Goal: Task Accomplishment & Management: Complete application form

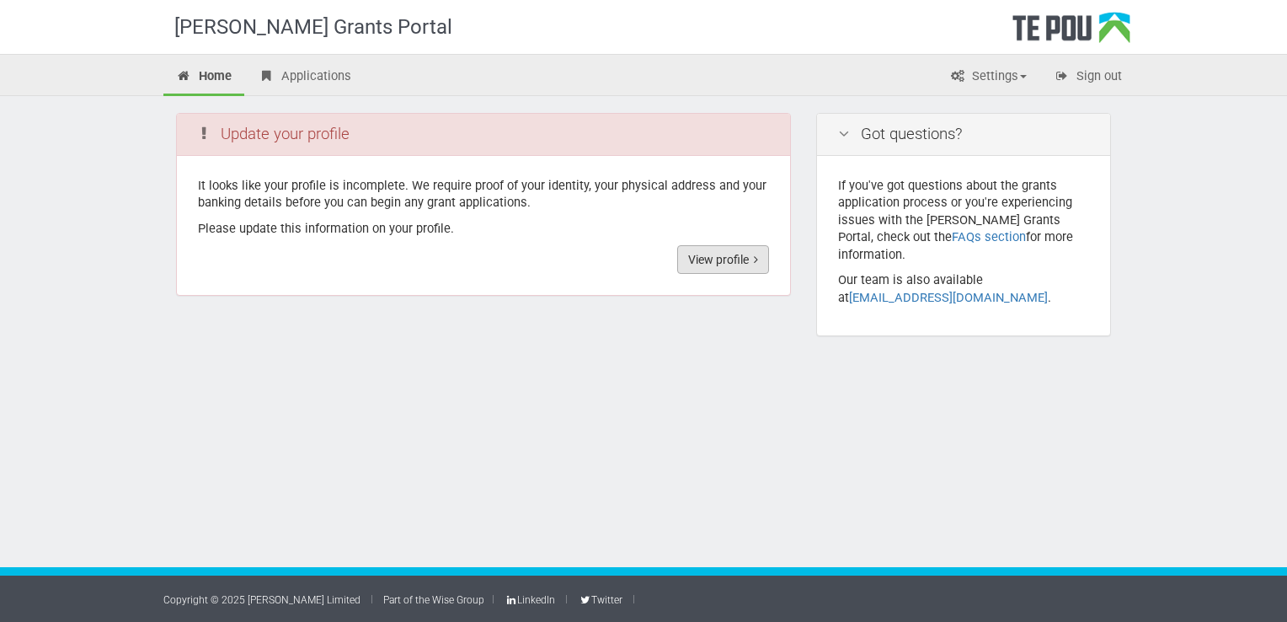
click at [736, 258] on link "View profile" at bounding box center [723, 259] width 92 height 29
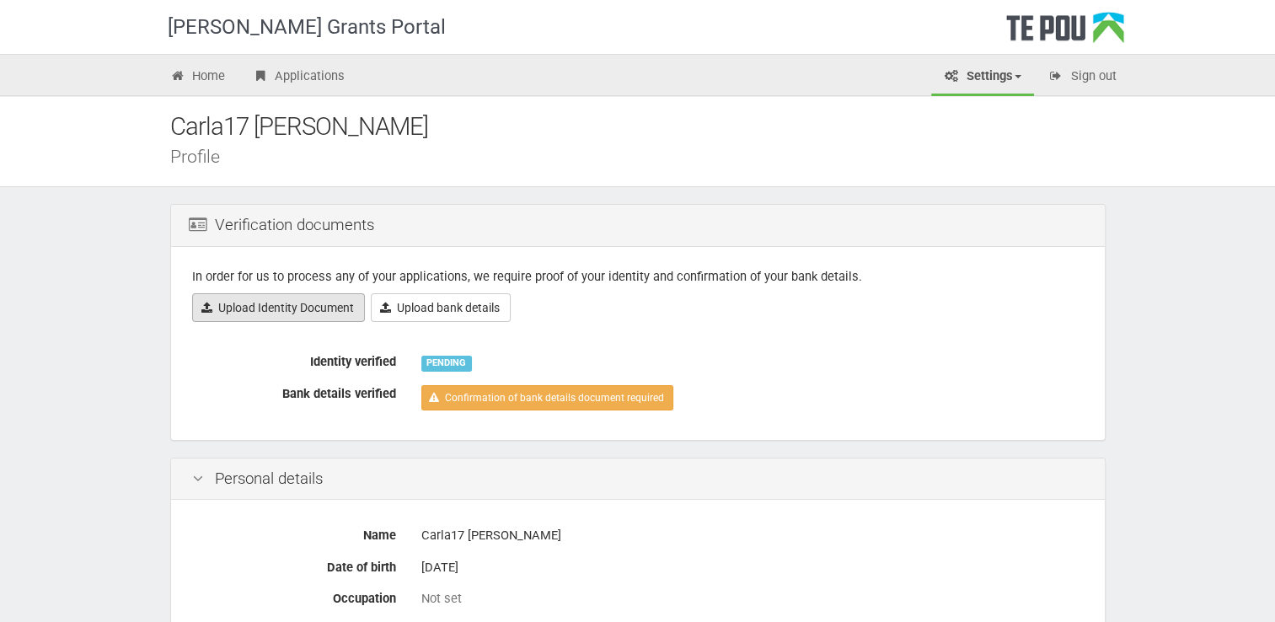
click at [323, 317] on link "Upload Identity Document" at bounding box center [278, 307] width 173 height 29
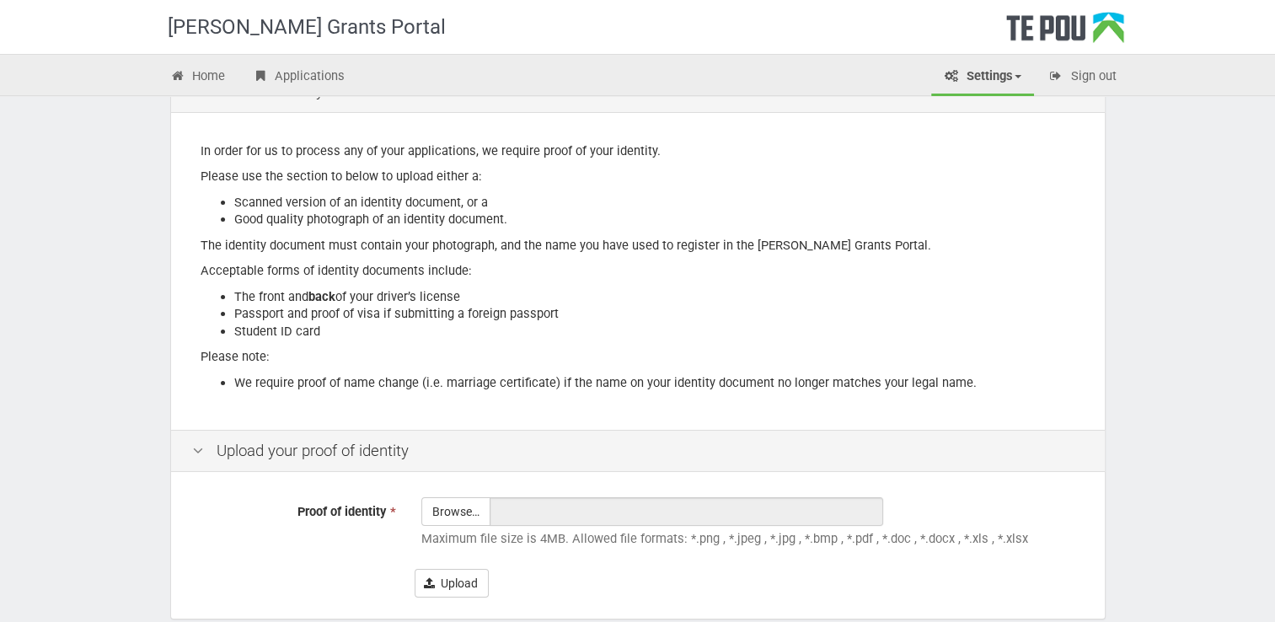
scroll to position [219, 0]
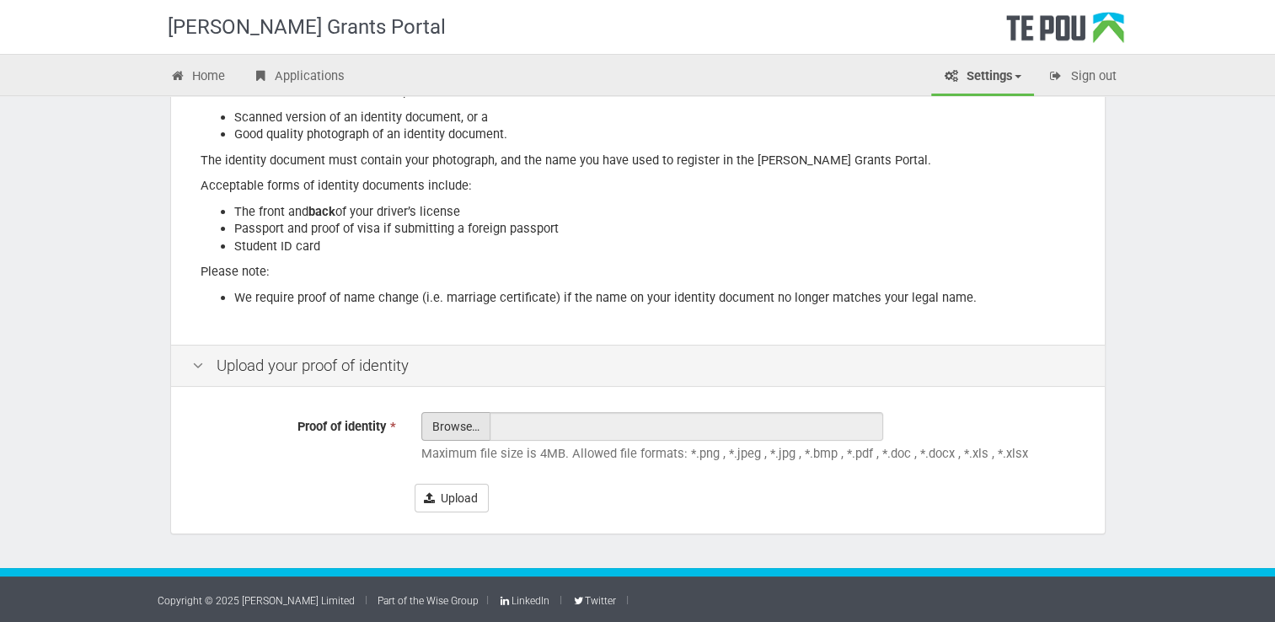
click at [447, 421] on input "Proof of identity *" at bounding box center [455, 473] width 67 height 120
click at [468, 430] on input "Proof of identity *" at bounding box center [455, 473] width 67 height 120
type input "C:\fakepath\dr.jpg"
type input "dr.jpg"
click at [463, 416] on input "Proof of identity *" at bounding box center [455, 473] width 67 height 120
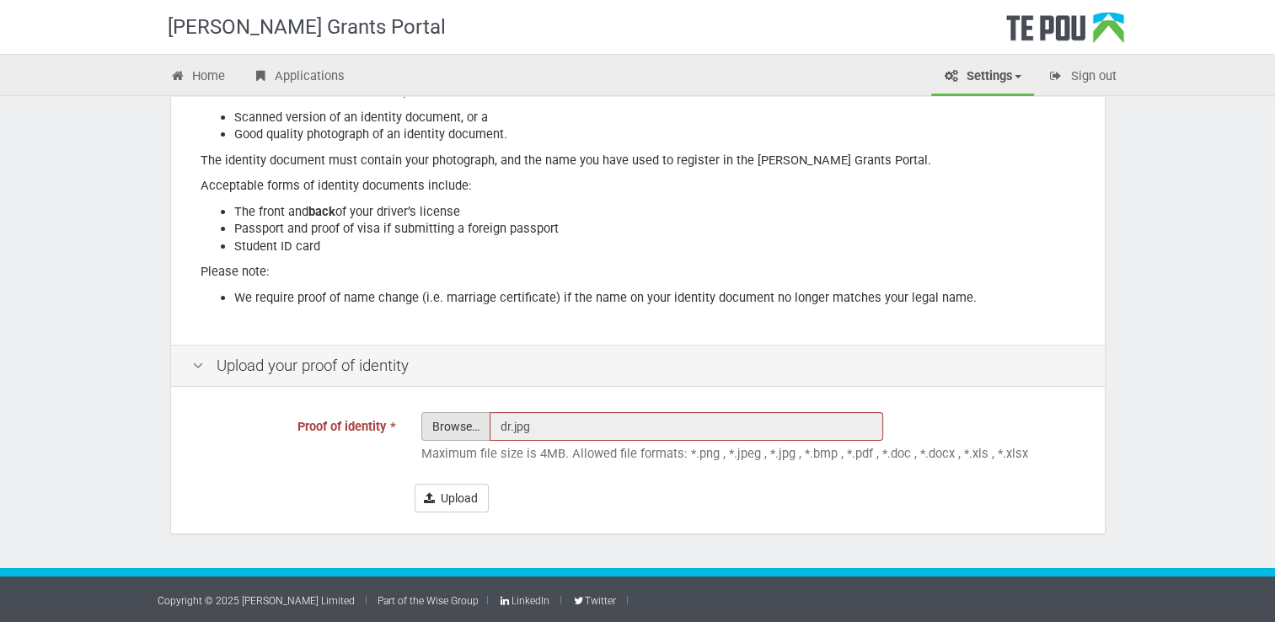
type input "C:\fakepath\Driver front.jpg"
type input "Driver front.jpg"
click at [468, 489] on button "Upload" at bounding box center [452, 498] width 74 height 29
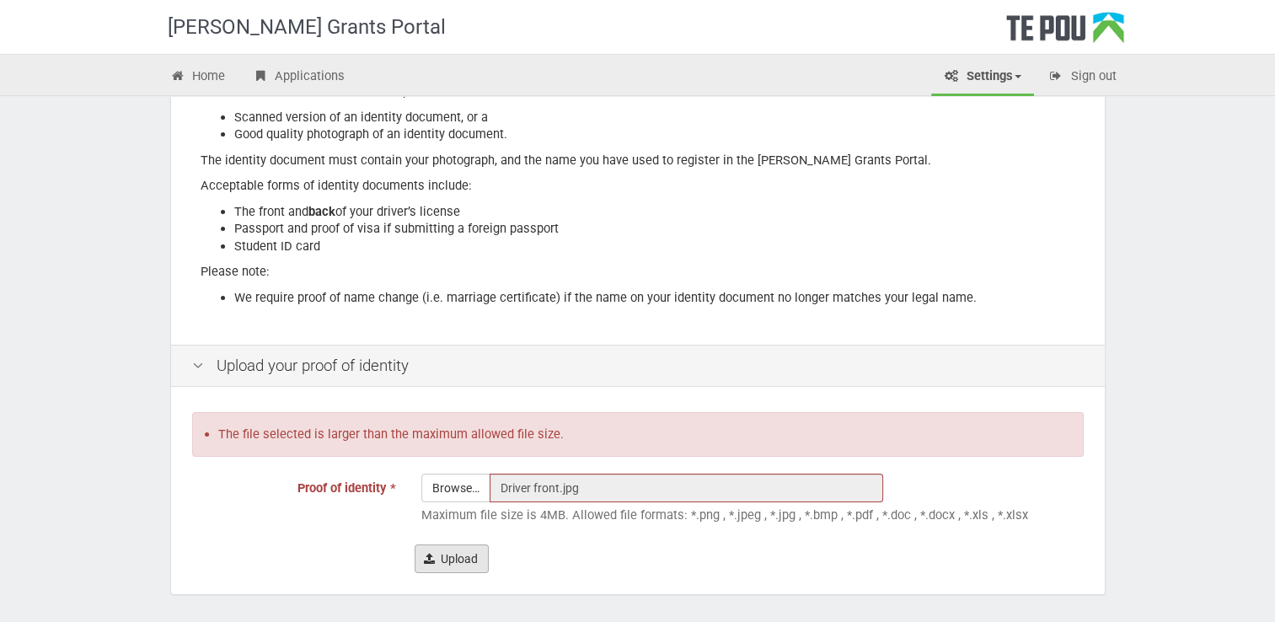
click at [471, 558] on button "Upload" at bounding box center [452, 558] width 74 height 29
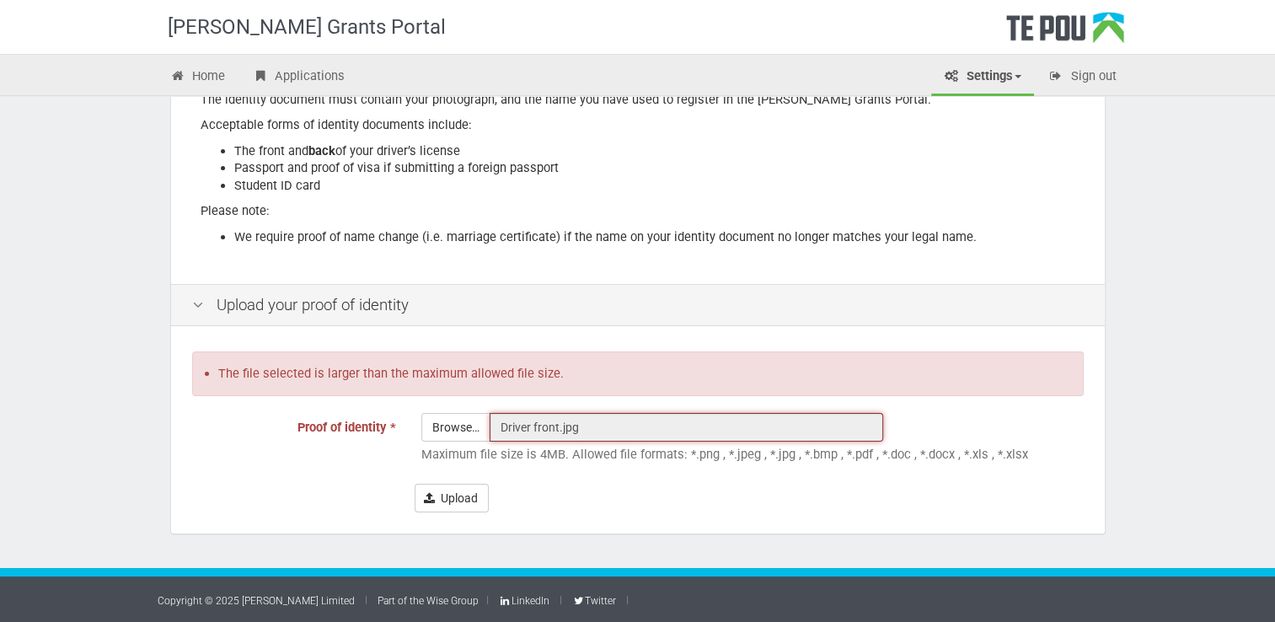
click at [580, 426] on input "Driver front.jpg" at bounding box center [685, 427] width 393 height 29
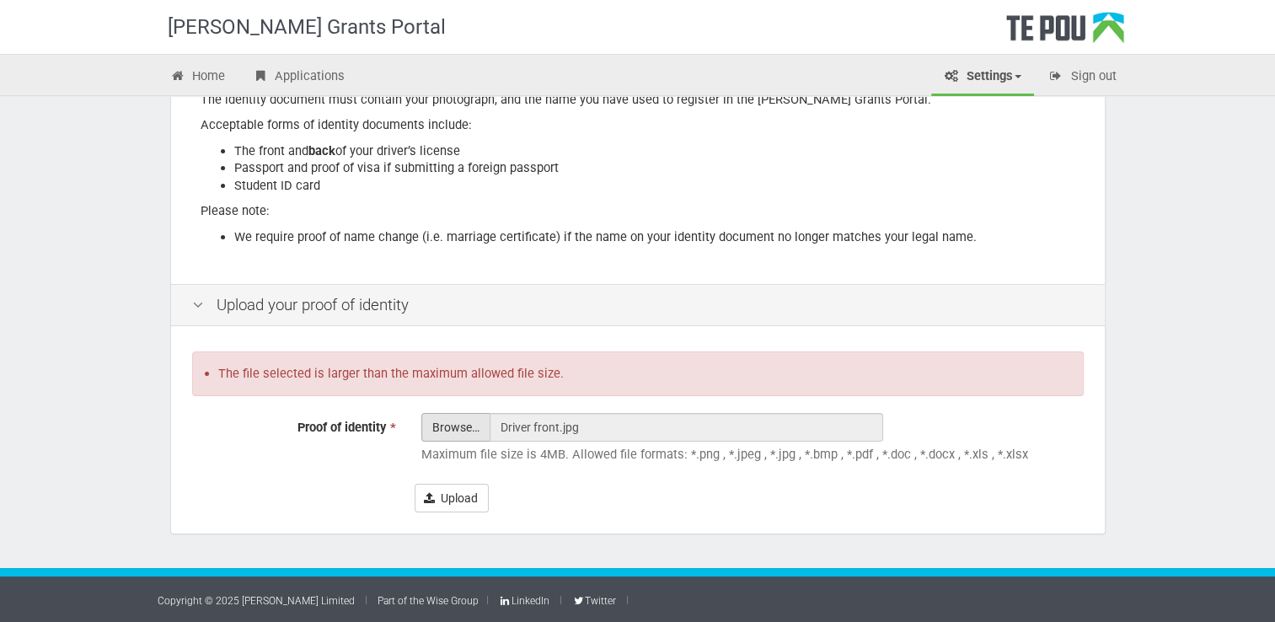
click at [467, 430] on input "Proof of identity *" at bounding box center [455, 474] width 67 height 120
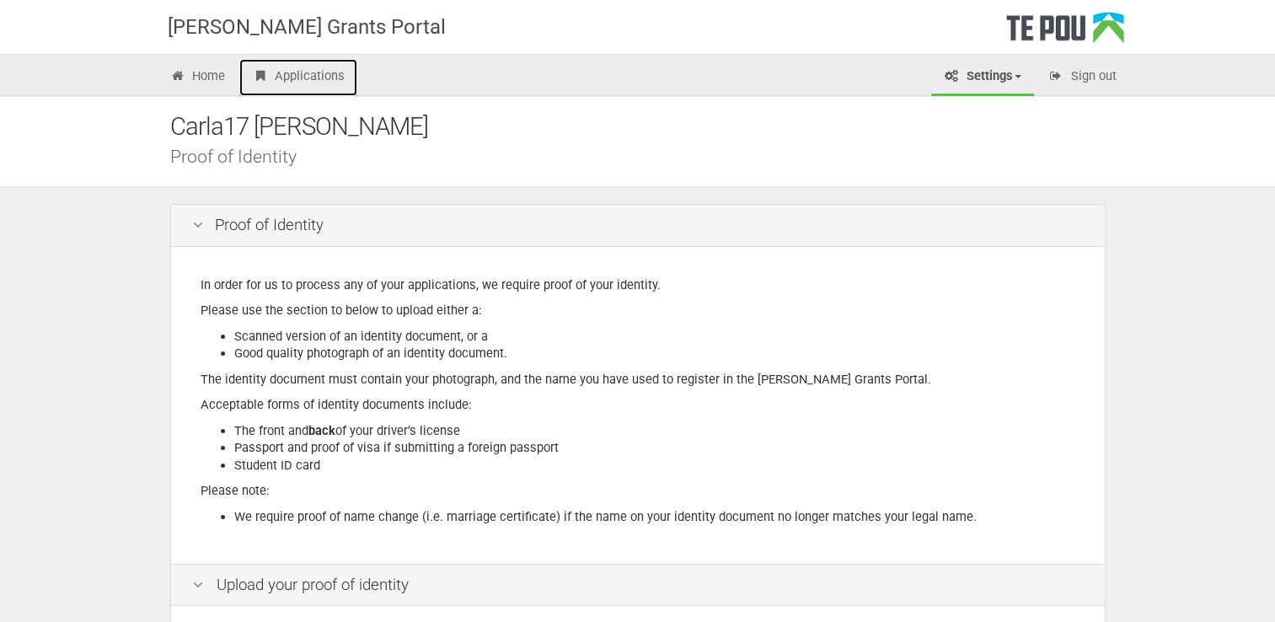
click at [280, 72] on link "Applications" at bounding box center [298, 77] width 118 height 37
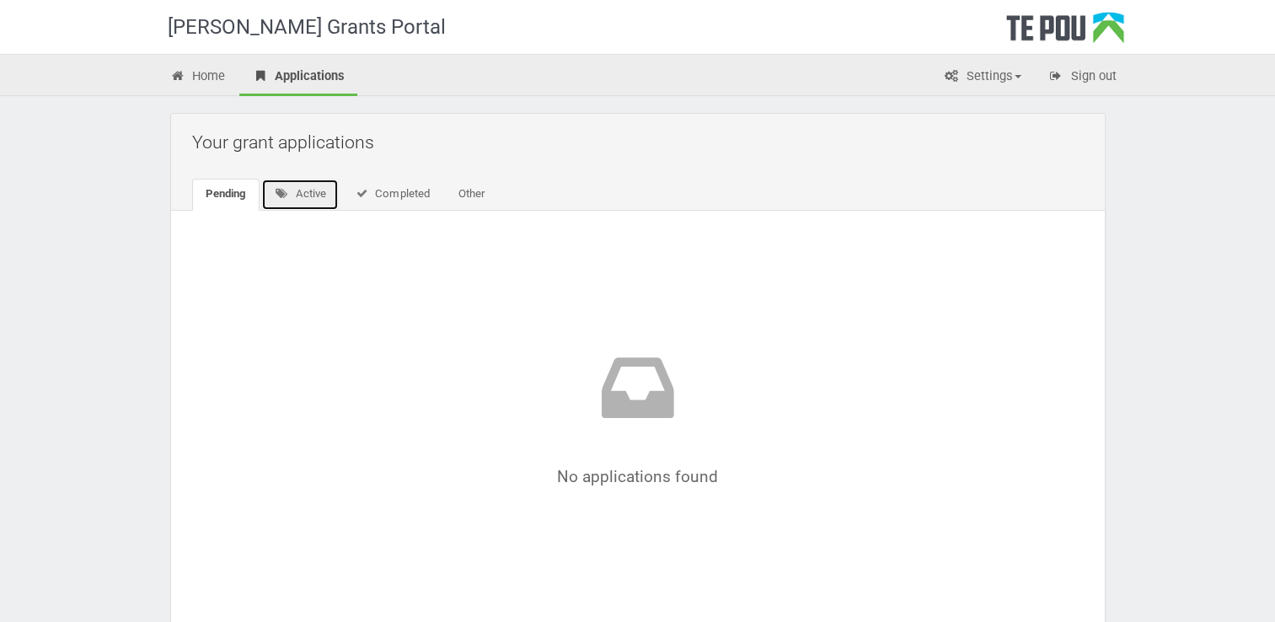
click at [303, 194] on link "Active" at bounding box center [300, 195] width 78 height 32
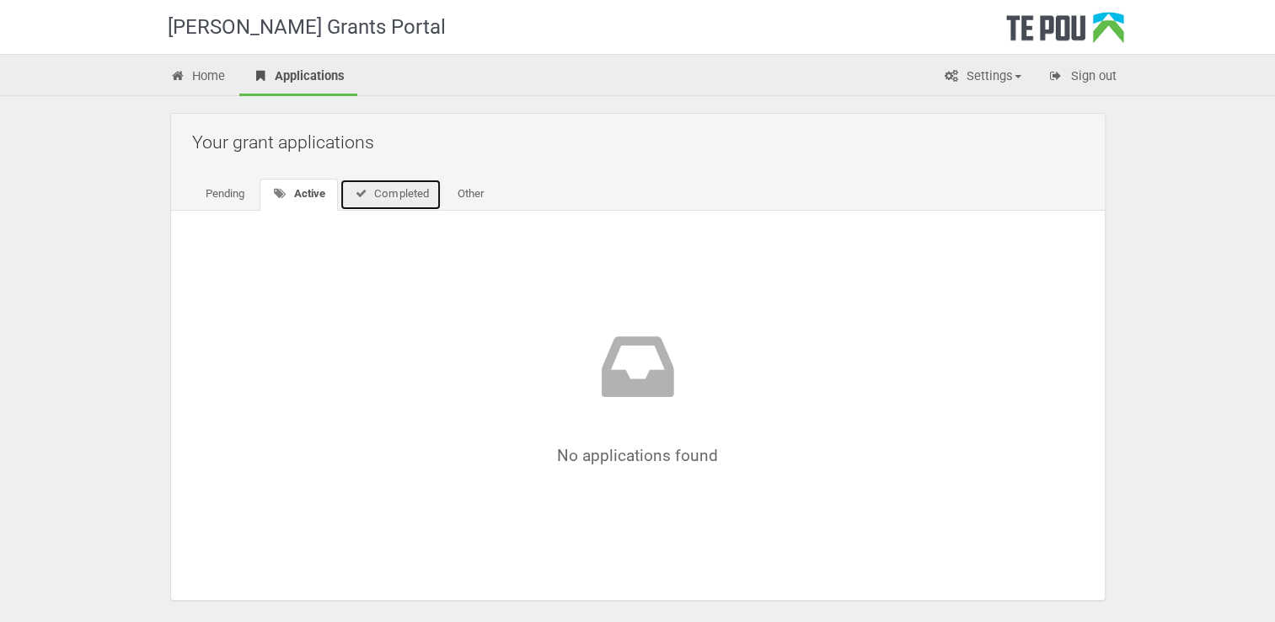
click at [410, 187] on link "Completed" at bounding box center [391, 195] width 102 height 32
click at [482, 190] on link "Other" at bounding box center [467, 195] width 53 height 32
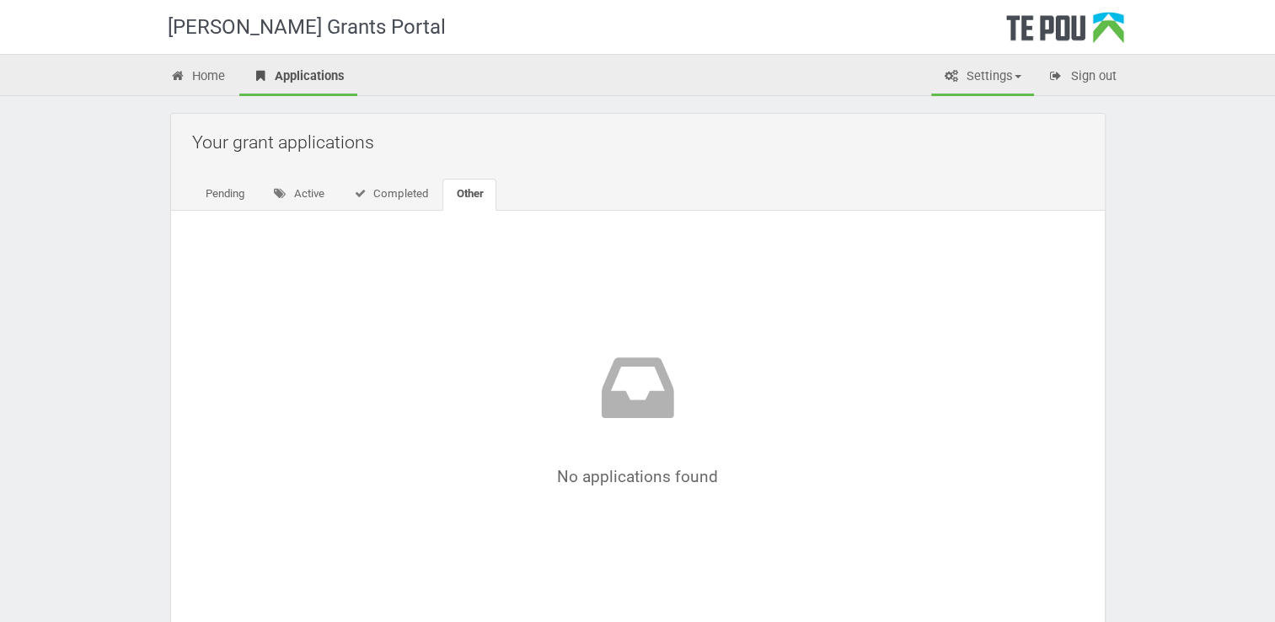
click at [1009, 78] on link "Settings" at bounding box center [982, 77] width 103 height 37
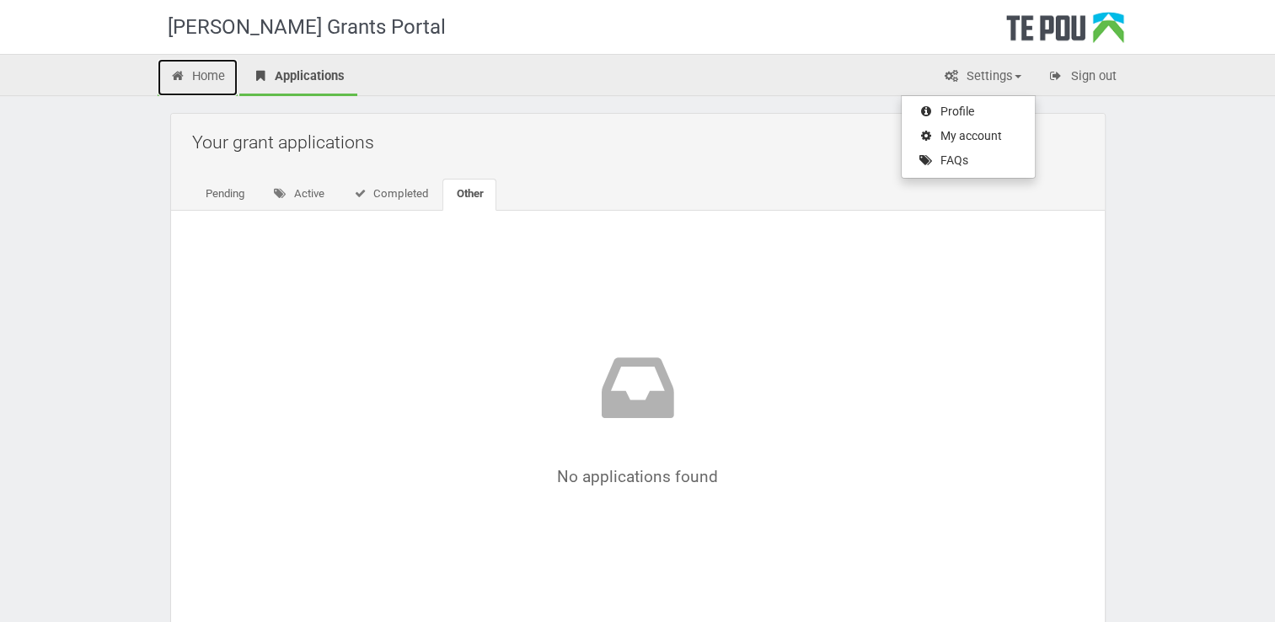
click at [190, 72] on link "Home" at bounding box center [198, 77] width 81 height 37
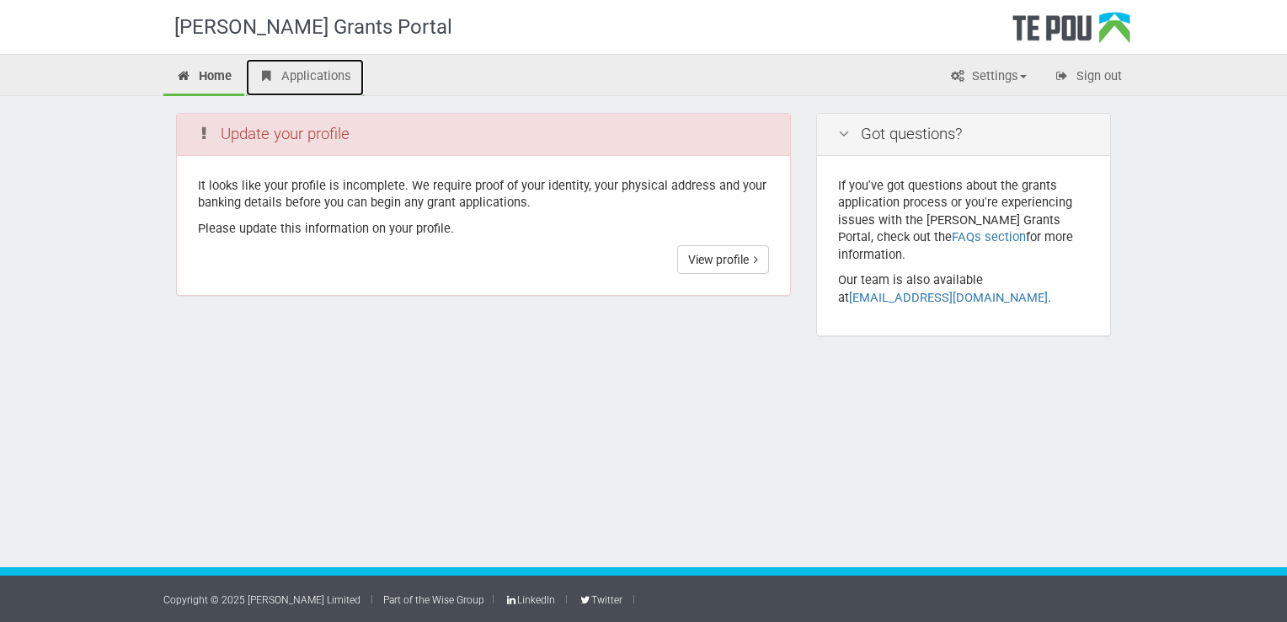
click at [323, 72] on link "Applications" at bounding box center [305, 77] width 118 height 37
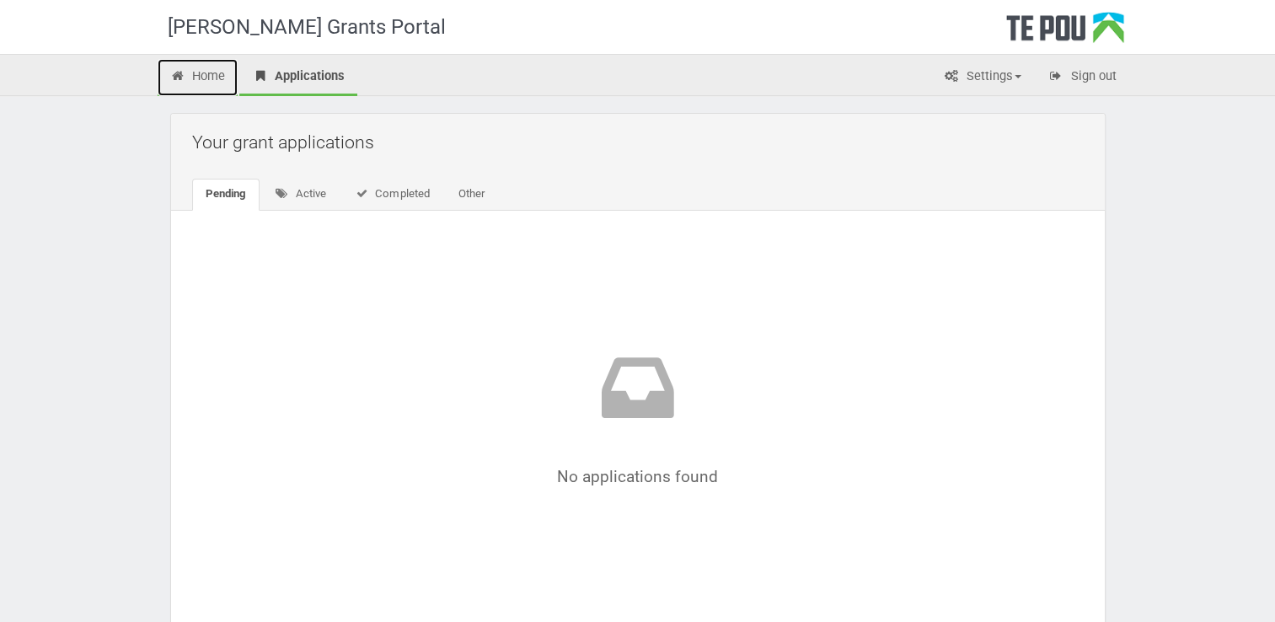
click at [211, 78] on link "Home" at bounding box center [198, 77] width 81 height 37
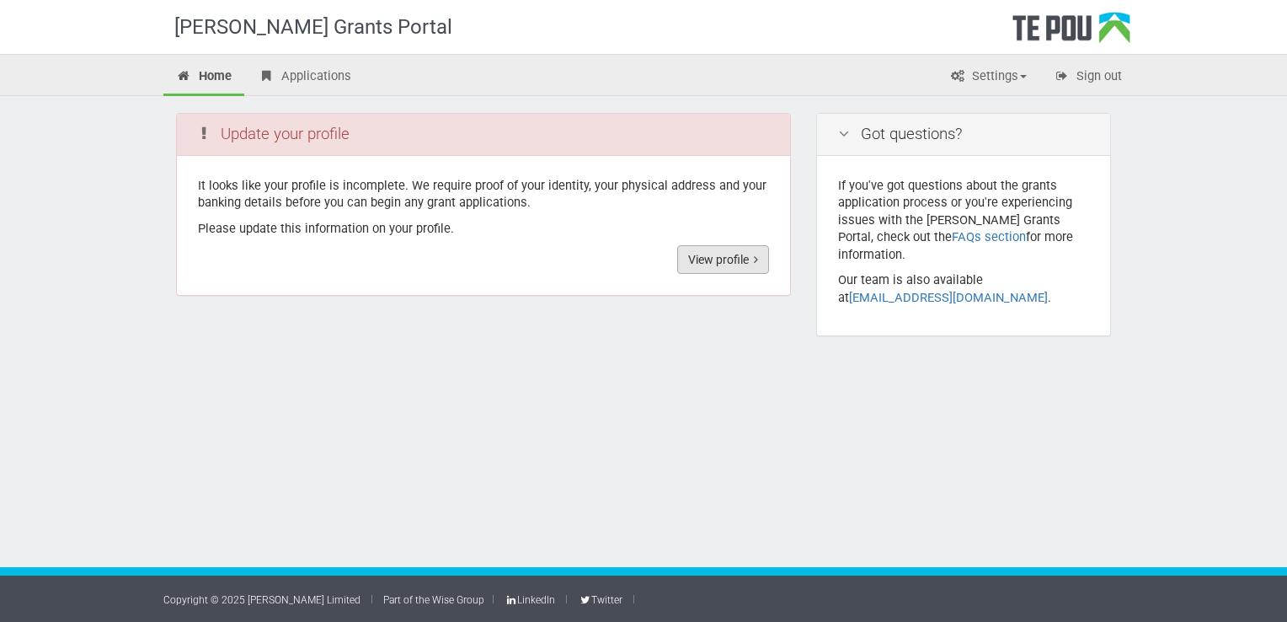
click at [703, 260] on link "View profile" at bounding box center [723, 259] width 92 height 29
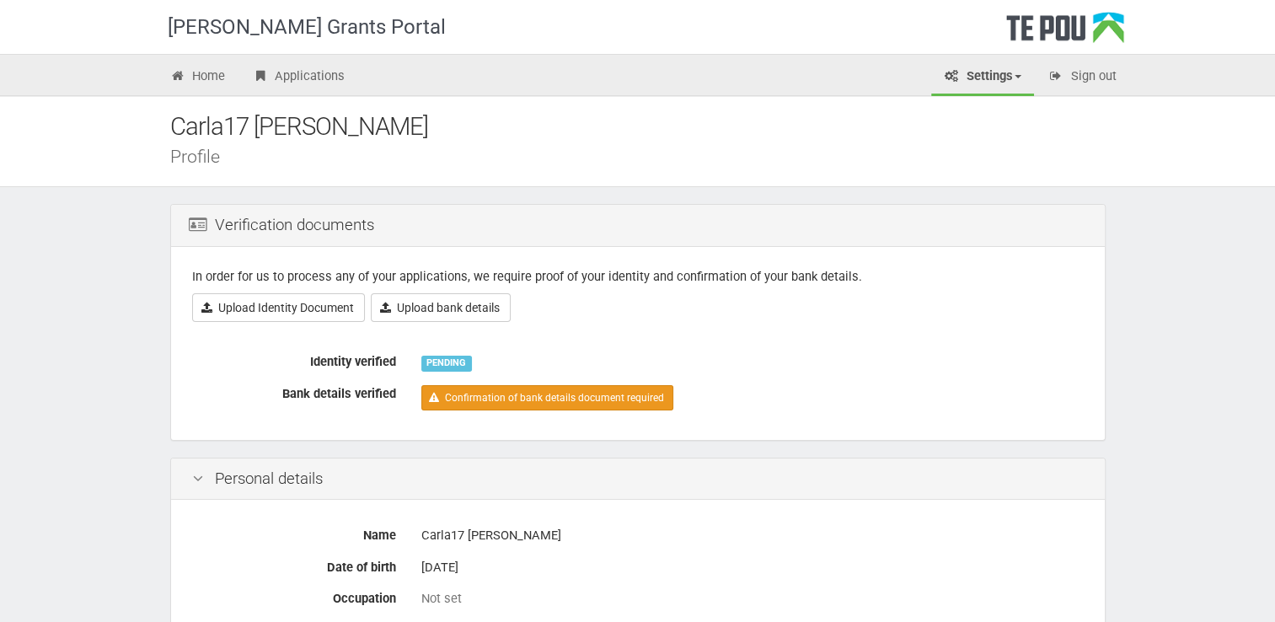
click at [522, 396] on link "Confirmation of bank details document required" at bounding box center [547, 397] width 252 height 25
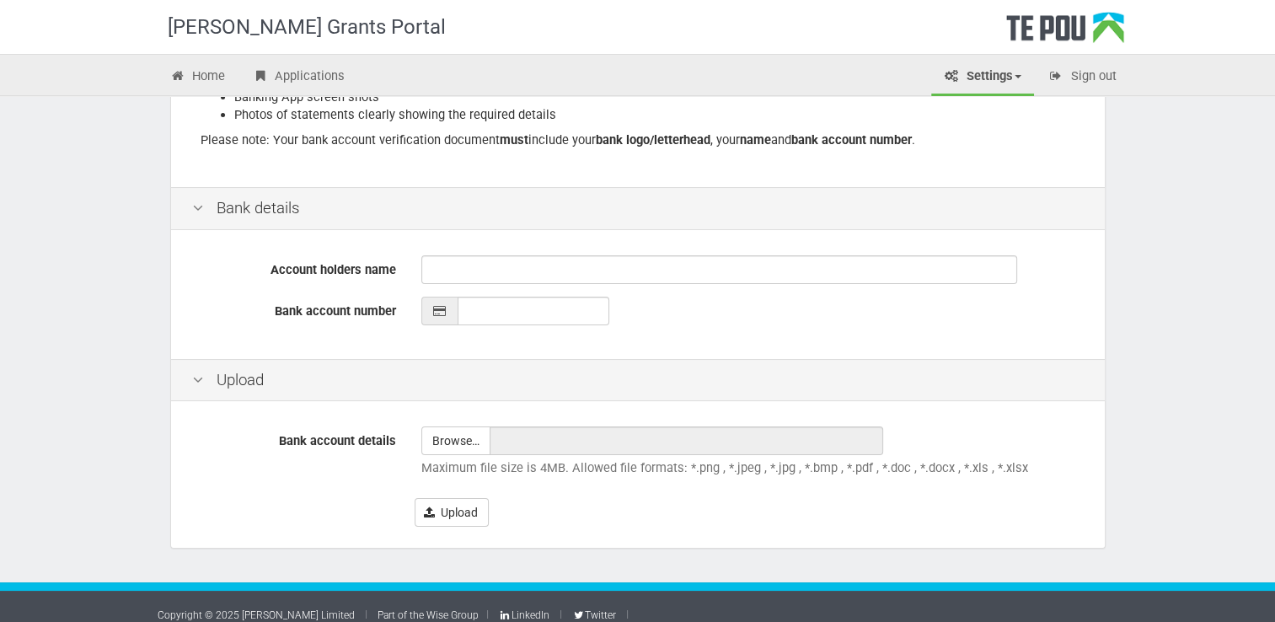
scroll to position [347, 0]
